Goal: Contribute content: Contribute content

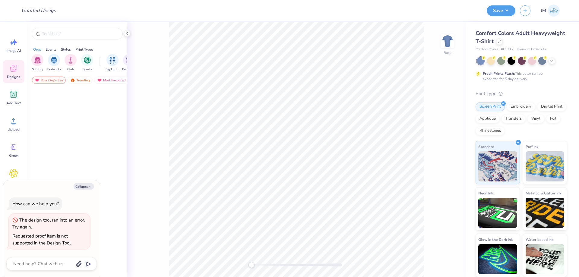
type textarea "x"
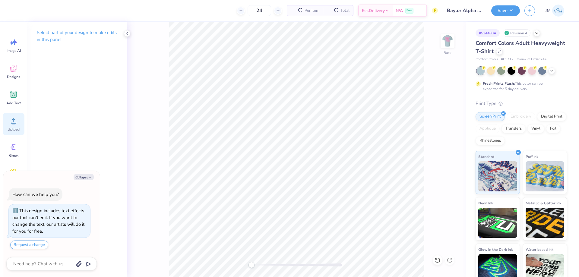
click at [16, 124] on icon at bounding box center [13, 120] width 9 height 9
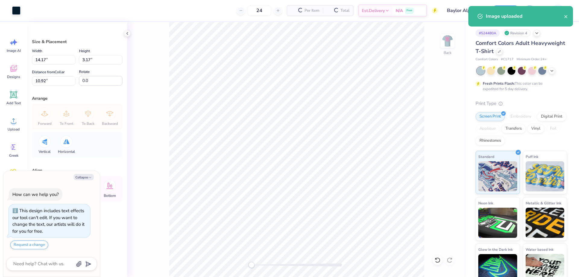
type textarea "x"
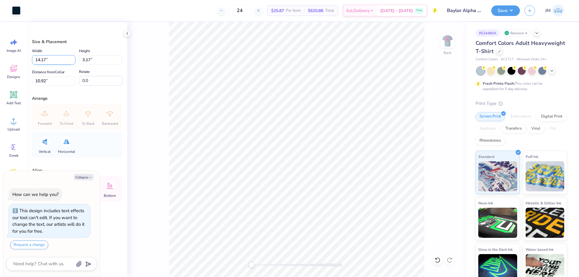
click at [64, 61] on input "14.17" at bounding box center [53, 59] width 43 height 9
type input "10.5"
type textarea "x"
type input "10.50"
type input "2.35"
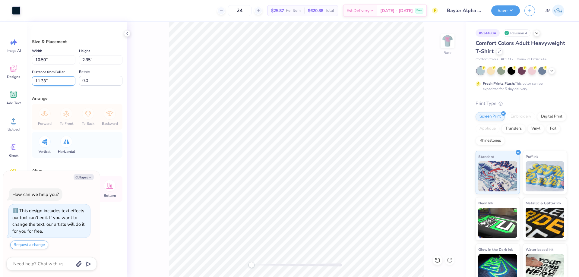
click at [64, 83] on input "11.33" at bounding box center [53, 80] width 43 height 9
type input "3"
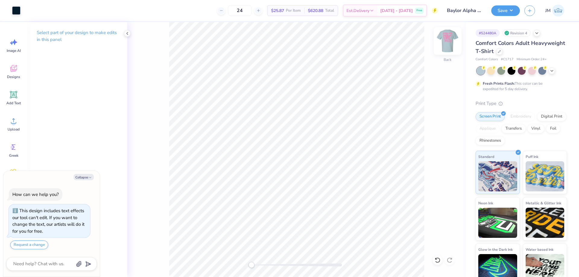
click at [445, 42] on img at bounding box center [447, 41] width 24 height 24
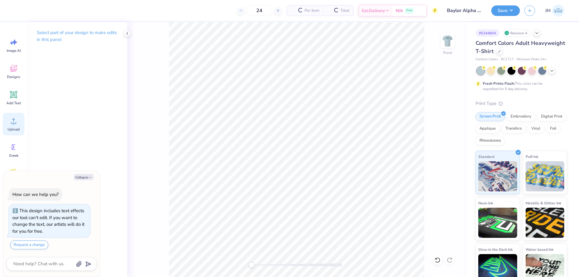
click at [15, 131] on span "Upload" at bounding box center [14, 129] width 12 height 5
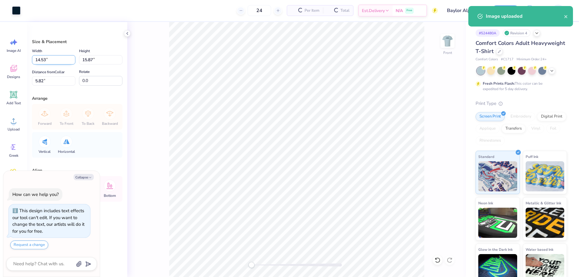
click at [63, 58] on input "14.53" at bounding box center [53, 59] width 43 height 9
type textarea "x"
type input "12"
type textarea "x"
type input "12.00"
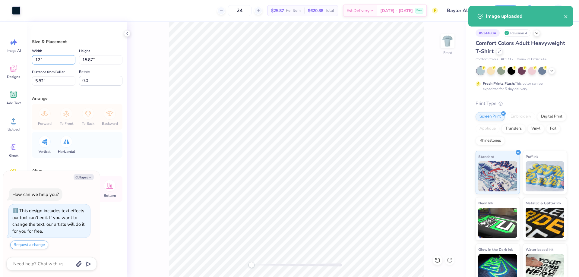
type input "13.10"
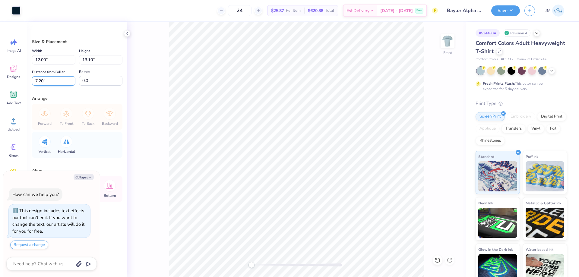
click at [63, 79] on input "7.20" at bounding box center [53, 80] width 43 height 9
type input "3"
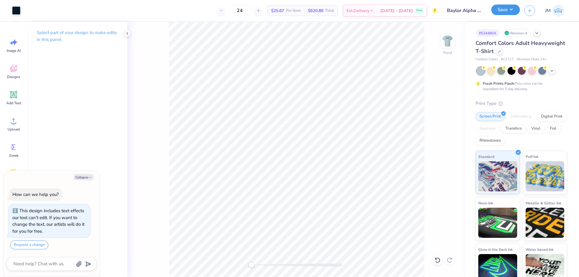
click at [514, 12] on button "Save" at bounding box center [505, 10] width 29 height 11
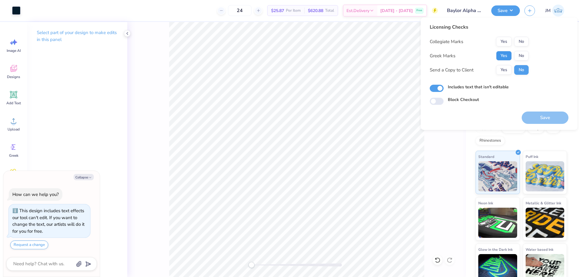
click at [505, 52] on button "Yes" at bounding box center [504, 56] width 16 height 10
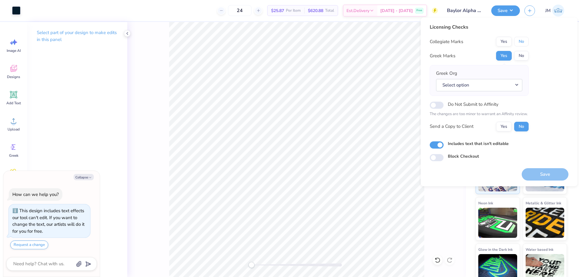
click at [520, 43] on button "No" at bounding box center [521, 42] width 14 height 10
click at [517, 83] on button "Select option" at bounding box center [479, 85] width 86 height 12
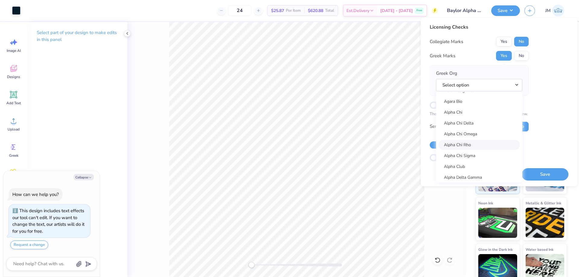
scroll to position [40, 0]
click at [480, 121] on link "Alpha Chi" at bounding box center [478, 124] width 81 height 10
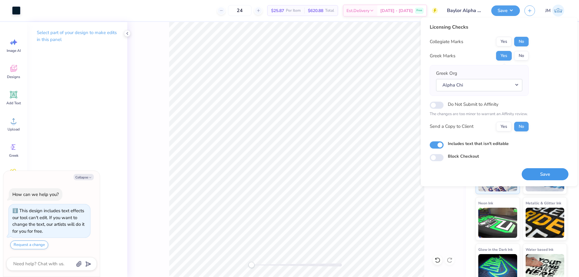
click at [549, 172] on button "Save" at bounding box center [544, 174] width 47 height 12
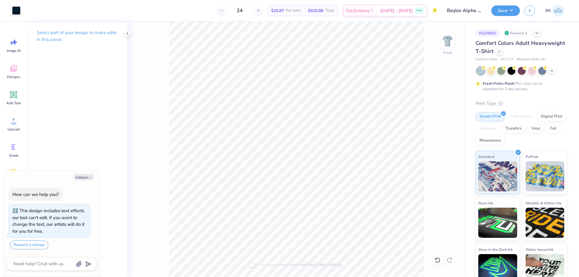
click at [565, 27] on div "Design Saved" at bounding box center [520, 37] width 105 height 20
click at [514, 12] on button "Save" at bounding box center [505, 10] width 29 height 11
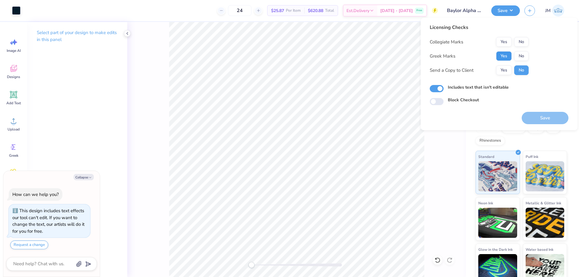
click at [506, 59] on button "Yes" at bounding box center [504, 56] width 16 height 10
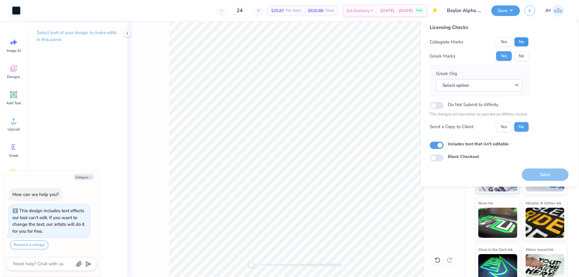
click at [522, 46] on button "No" at bounding box center [521, 42] width 14 height 10
click at [515, 86] on button "Select option" at bounding box center [479, 85] width 86 height 12
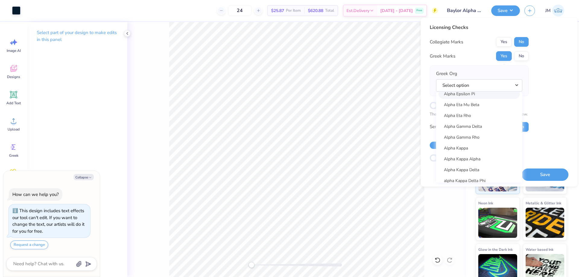
scroll to position [80, 0]
click at [483, 108] on link "Alpha Chi Omega" at bounding box center [478, 106] width 81 height 10
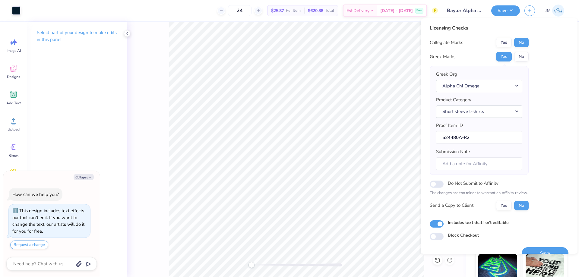
scroll to position [11, 0]
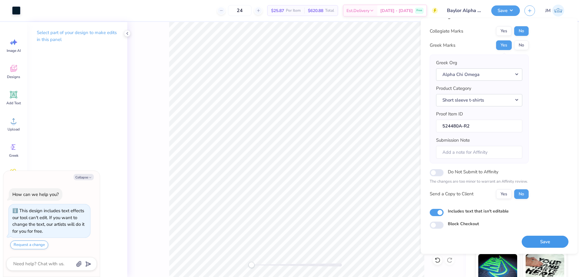
click at [547, 237] on button "Save" at bounding box center [544, 242] width 47 height 12
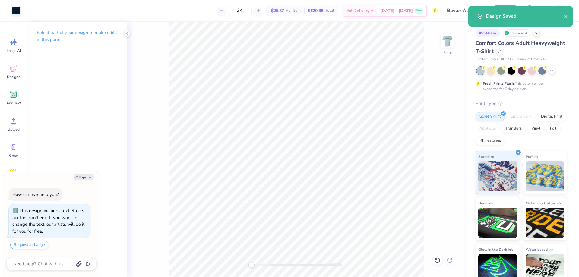
type textarea "x"
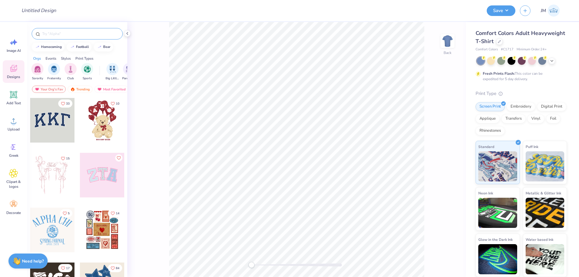
click at [74, 33] on input "text" at bounding box center [80, 34] width 77 height 6
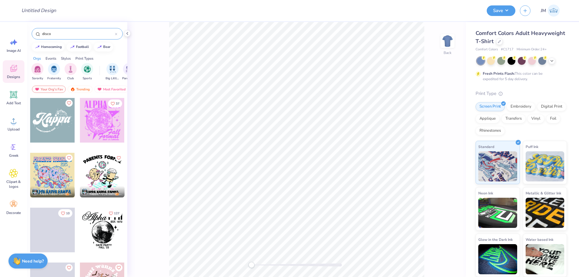
type input "disco"
click at [92, 118] on div at bounding box center [102, 120] width 45 height 45
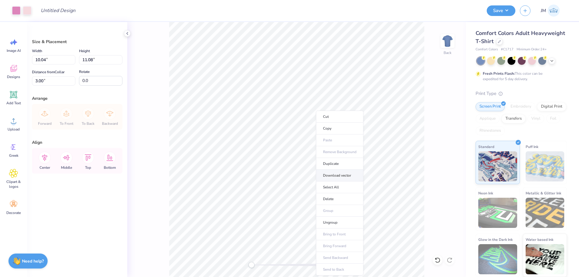
click at [345, 178] on li "Download vector" at bounding box center [339, 176] width 47 height 12
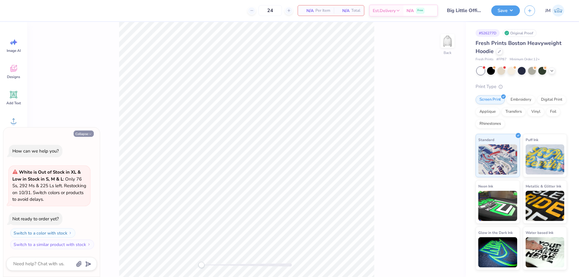
click at [81, 136] on button "Collapse" at bounding box center [84, 134] width 20 height 6
type textarea "x"
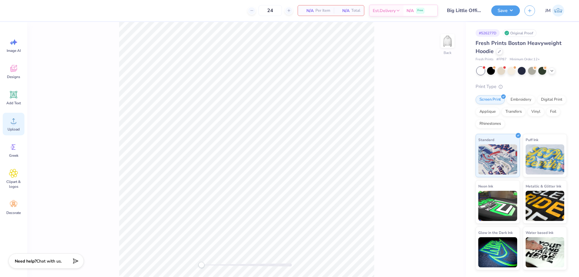
click at [13, 127] on div "Upload" at bounding box center [14, 124] width 22 height 23
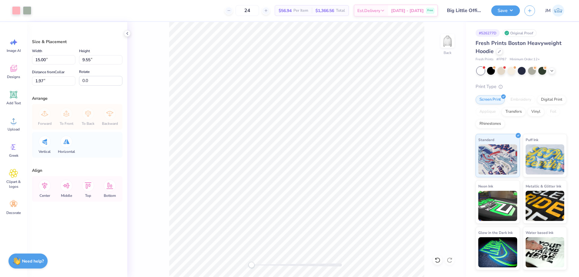
click at [55, 65] on div "Width 15.00 15.00 " Height 9.55 9.55 " Distance from Collar 1.97 1.97 " Rotate …" at bounding box center [77, 66] width 90 height 38
click at [55, 60] on input "15.00" at bounding box center [53, 59] width 43 height 9
type input "9.00"
type input "5.73"
click at [60, 81] on input "3.88" at bounding box center [53, 80] width 43 height 9
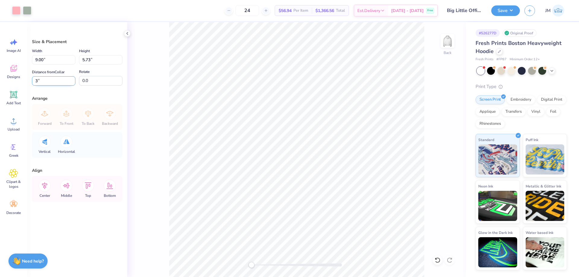
type input "3"
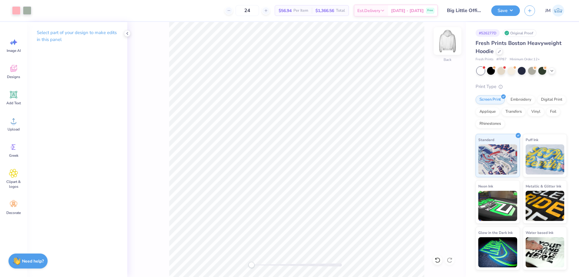
click at [448, 43] on img at bounding box center [447, 41] width 24 height 24
click at [19, 126] on div "Upload" at bounding box center [14, 124] width 22 height 23
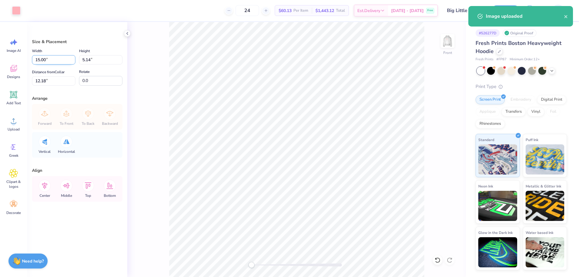
click at [58, 58] on input "15.00" at bounding box center [53, 59] width 43 height 9
type input "12.00"
type input "4.11"
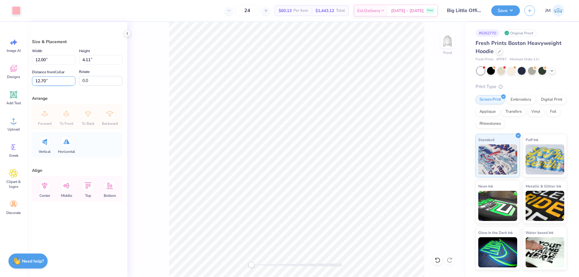
click at [55, 80] on input "12.70" at bounding box center [53, 80] width 43 height 9
type input "10"
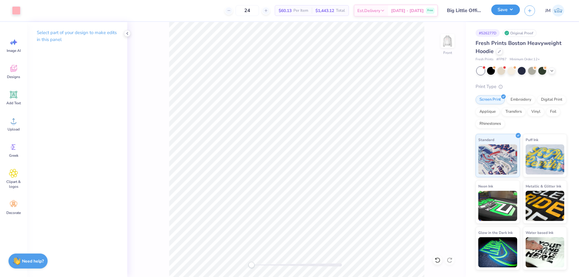
click at [516, 12] on button "Save" at bounding box center [505, 10] width 29 height 11
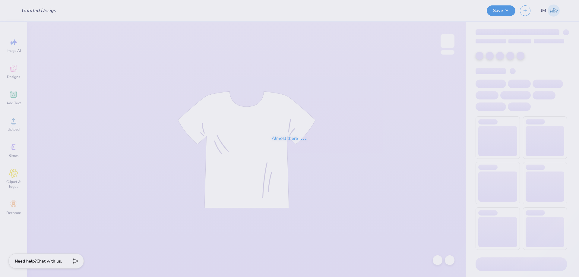
type input "Big Little Official Design one"
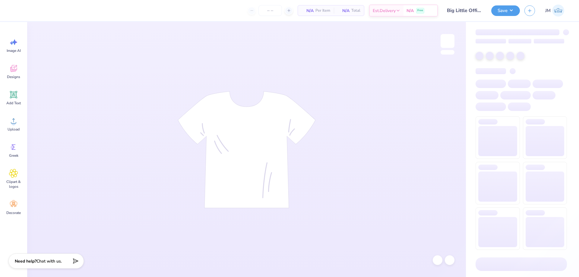
type input "24"
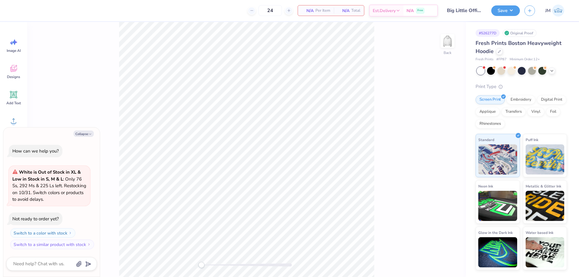
click at [80, 131] on button "Collapse" at bounding box center [84, 134] width 20 height 6
type textarea "x"
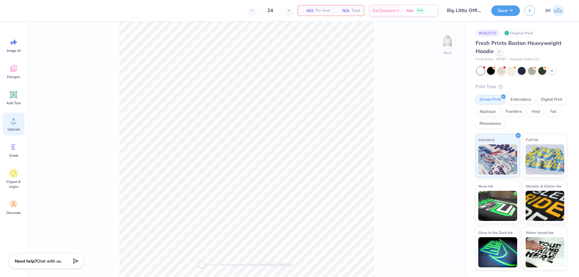
click at [12, 124] on circle at bounding box center [13, 123] width 4 height 4
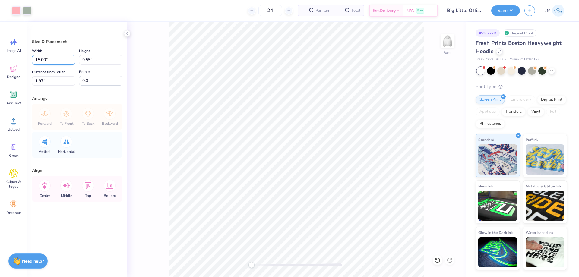
click at [48, 56] on input "15.00" at bounding box center [53, 59] width 43 height 9
type input "9.00"
type input "5.73"
click at [53, 79] on input "3.88" at bounding box center [53, 80] width 43 height 9
type input "3"
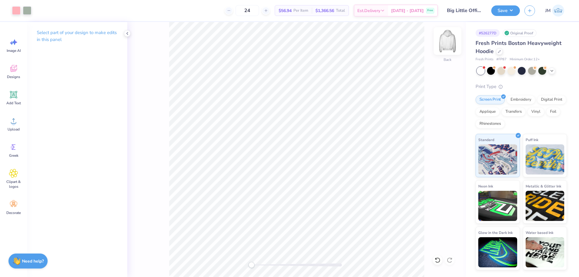
click at [447, 42] on img at bounding box center [447, 41] width 24 height 24
click at [15, 121] on icon at bounding box center [13, 120] width 9 height 9
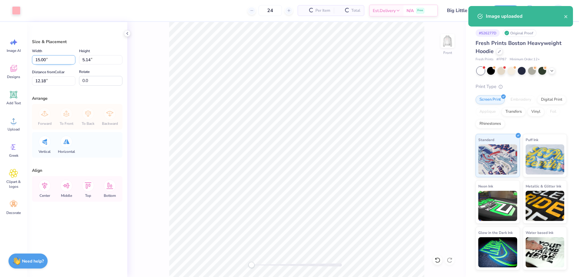
click at [54, 64] on input "15.00" at bounding box center [53, 59] width 43 height 9
type input "12.00"
type input "4.11"
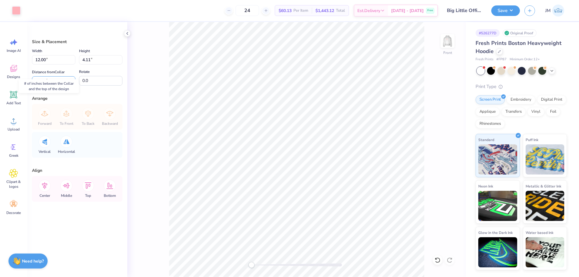
click at [60, 76] on input "12.70" at bounding box center [53, 80] width 43 height 9
type input "10"
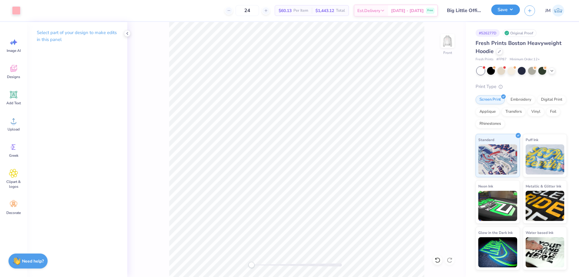
click at [514, 11] on button "Save" at bounding box center [505, 10] width 29 height 11
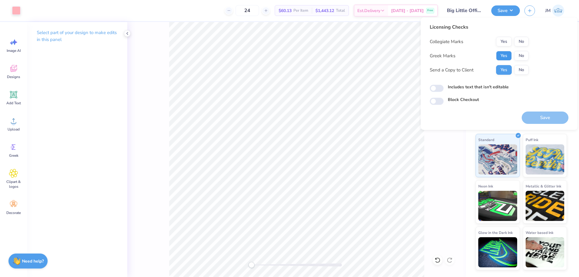
click at [505, 52] on button "Yes" at bounding box center [504, 56] width 16 height 10
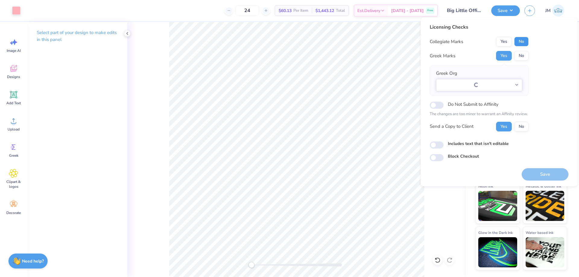
click at [519, 42] on button "No" at bounding box center [521, 42] width 14 height 10
click at [547, 169] on button "Save" at bounding box center [544, 174] width 47 height 12
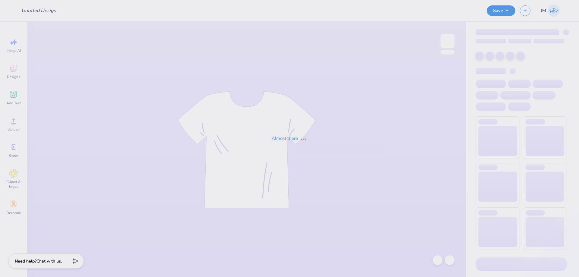
type input "Kaydee Off The Shoulder Top"
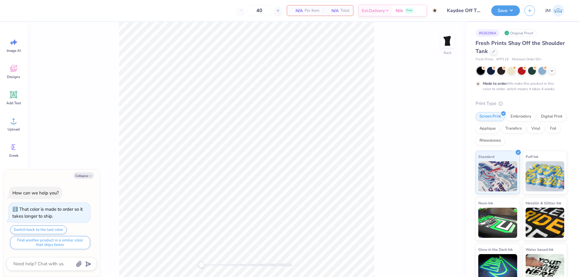
type input "50"
click at [552, 68] on icon at bounding box center [551, 70] width 5 height 5
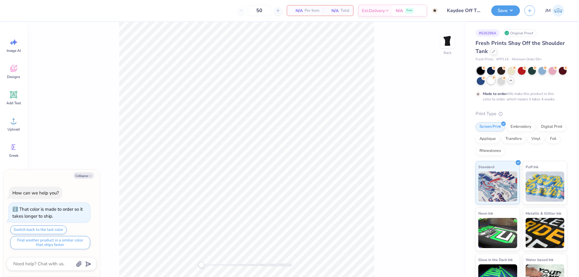
click at [495, 78] on div at bounding box center [491, 81] width 8 height 8
type textarea "x"
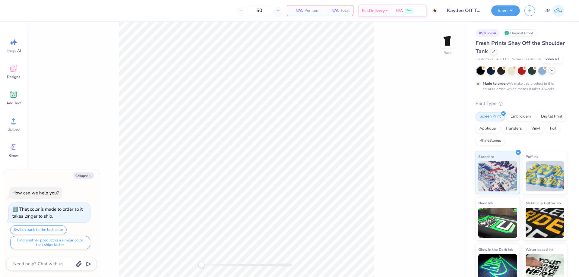
click at [554, 70] on icon at bounding box center [551, 70] width 5 height 5
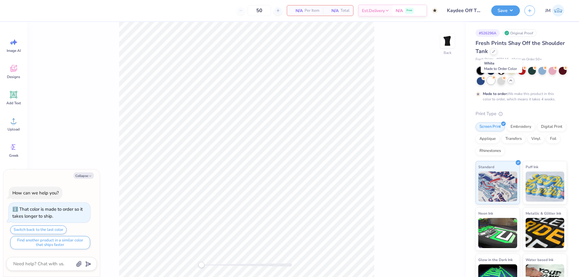
click at [495, 81] on div at bounding box center [491, 81] width 8 height 8
click at [18, 127] on div "Upload" at bounding box center [14, 124] width 22 height 23
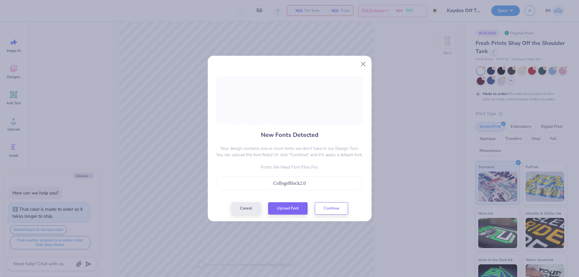
type textarea "x"
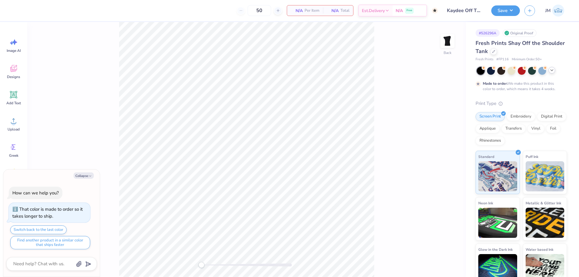
click at [551, 73] on div at bounding box center [551, 70] width 7 height 7
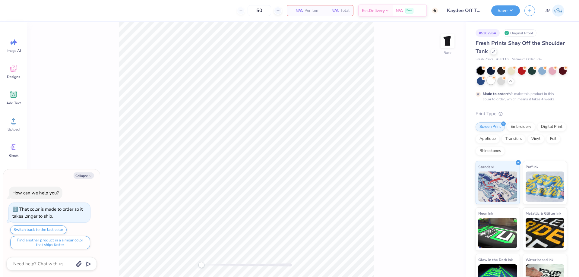
click at [495, 80] on div at bounding box center [491, 81] width 8 height 8
click at [13, 124] on circle at bounding box center [13, 123] width 4 height 4
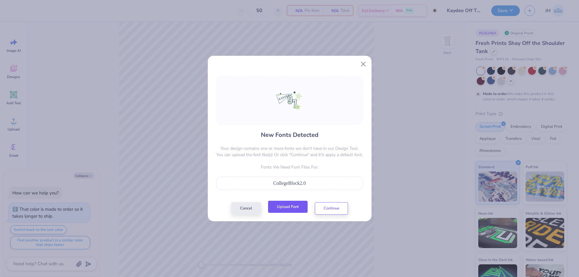
click at [283, 205] on button "Upload Font" at bounding box center [287, 207] width 39 height 12
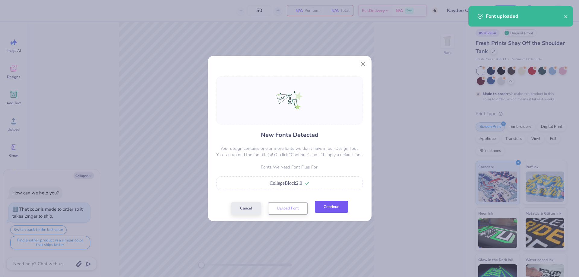
click at [332, 204] on button "Continue" at bounding box center [331, 207] width 33 height 12
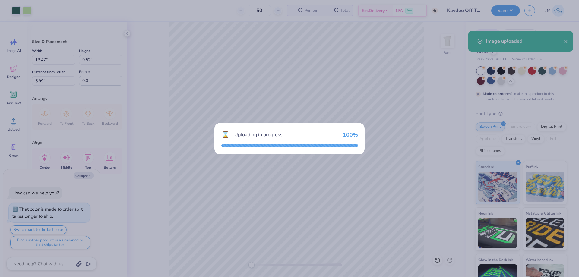
type textarea "x"
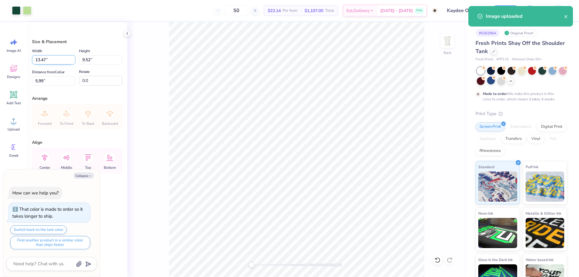
click at [55, 59] on input "13.47" at bounding box center [53, 59] width 43 height 9
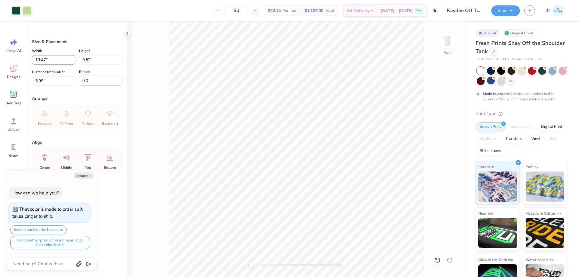
click at [51, 58] on input "13.47" at bounding box center [53, 59] width 43 height 9
type input "10"
type textarea "x"
type input "10.00"
type input "7.07"
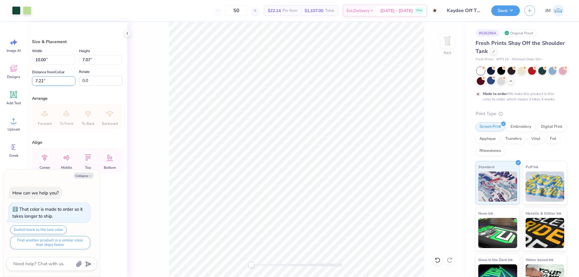
click at [46, 84] on input "7.22" at bounding box center [53, 80] width 43 height 9
type input "2"
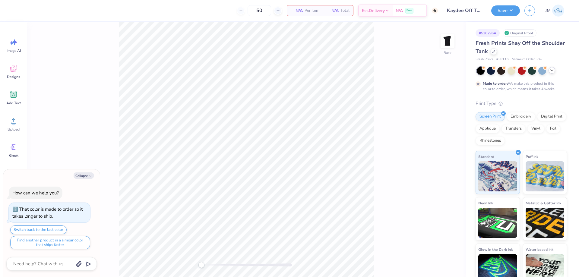
click at [551, 72] on icon at bounding box center [551, 70] width 5 height 5
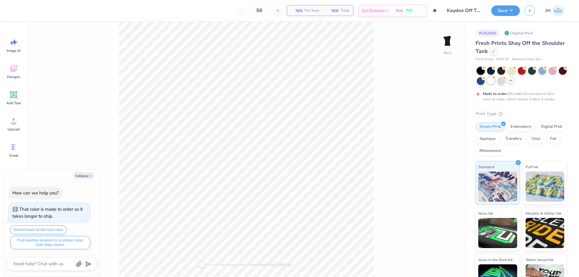
click at [495, 82] on div at bounding box center [491, 81] width 8 height 8
click at [13, 127] on div "Upload" at bounding box center [14, 124] width 22 height 23
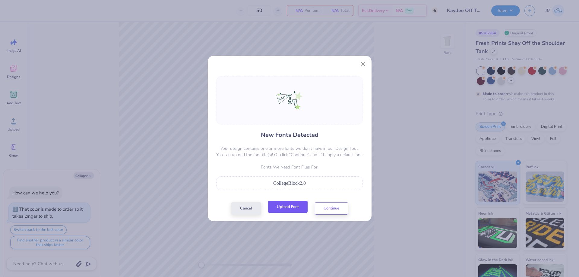
click at [294, 210] on button "Upload Font" at bounding box center [287, 207] width 39 height 12
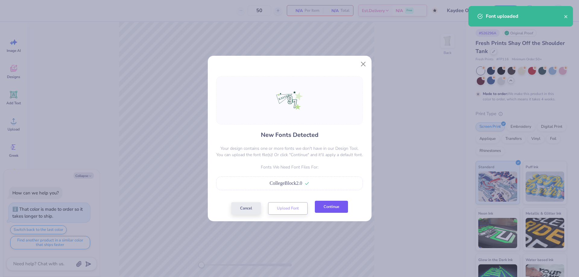
click at [344, 205] on button "Continue" at bounding box center [331, 207] width 33 height 12
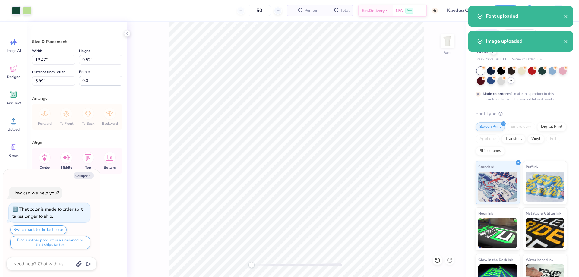
type textarea "x"
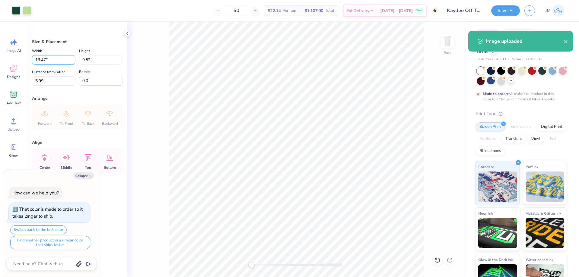
click at [54, 57] on input "13.47" at bounding box center [53, 59] width 43 height 9
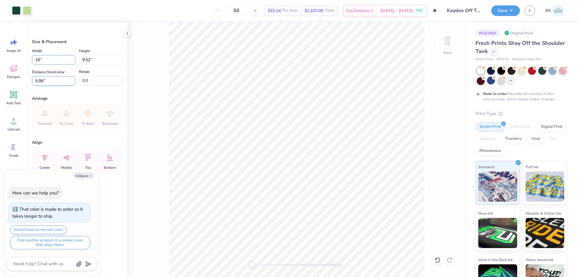
type input "10"
click at [54, 82] on input "5.99" at bounding box center [53, 80] width 43 height 9
type textarea "x"
type input "10.00"
type input "7.07"
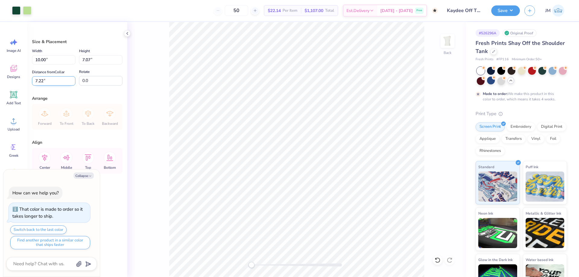
type input "3"
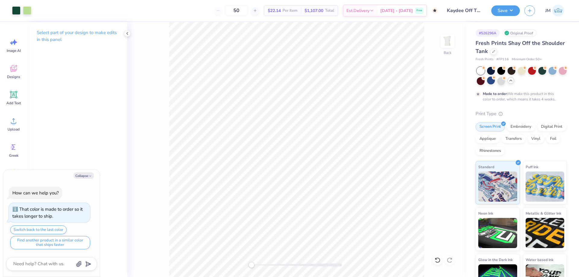
type textarea "x"
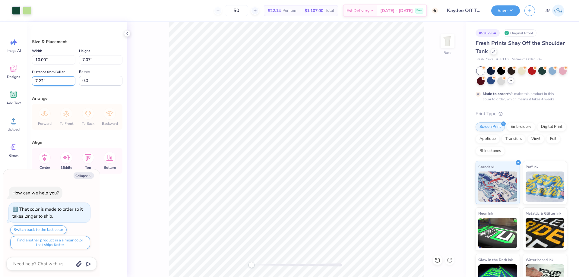
click at [56, 81] on input "7.22" at bounding box center [53, 80] width 43 height 9
type input "3"
type textarea "x"
type input "3.00"
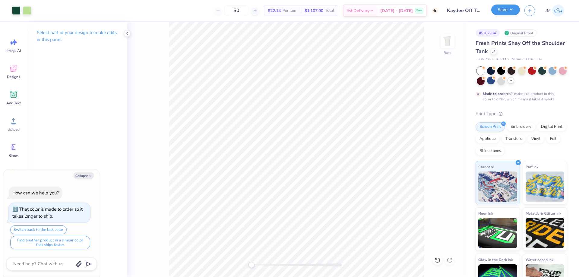
click at [515, 11] on button "Save" at bounding box center [505, 10] width 29 height 11
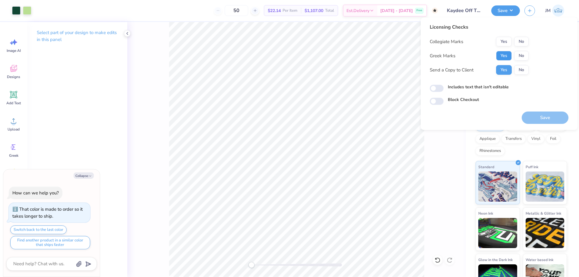
click at [508, 54] on button "Yes" at bounding box center [504, 56] width 16 height 10
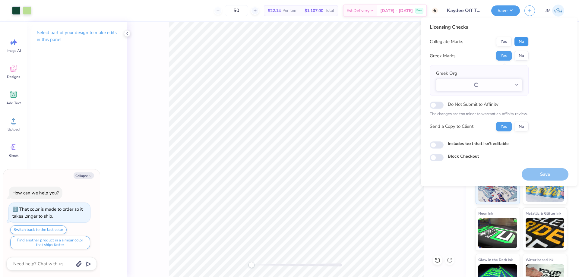
click at [520, 42] on button "No" at bounding box center [521, 42] width 14 height 10
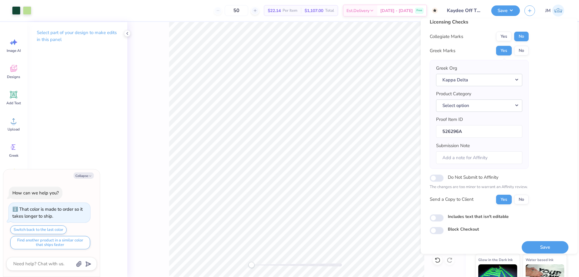
scroll to position [11, 0]
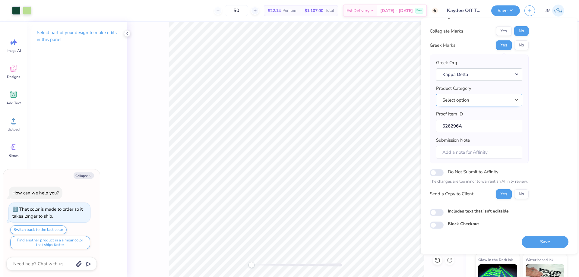
click at [517, 100] on button "Select option" at bounding box center [479, 100] width 86 height 12
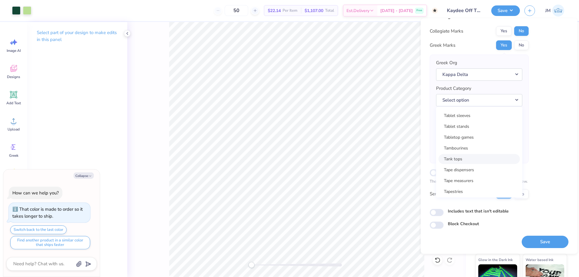
click at [482, 157] on link "Tank tops" at bounding box center [478, 159] width 81 height 10
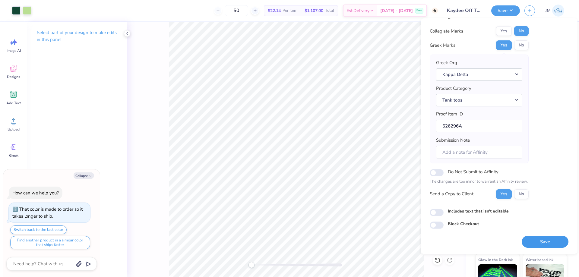
click at [539, 243] on button "Save" at bounding box center [544, 242] width 47 height 12
type textarea "x"
